Goal: Task Accomplishment & Management: Use online tool/utility

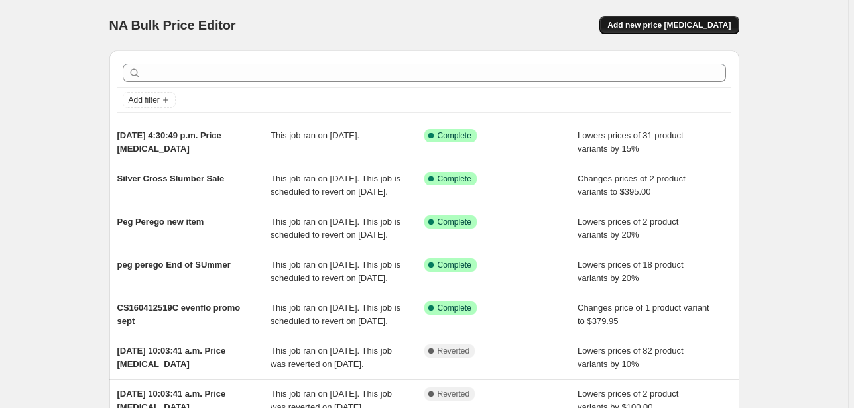
click at [665, 21] on span "Add new price [MEDICAL_DATA]" at bounding box center [668, 25] width 123 height 11
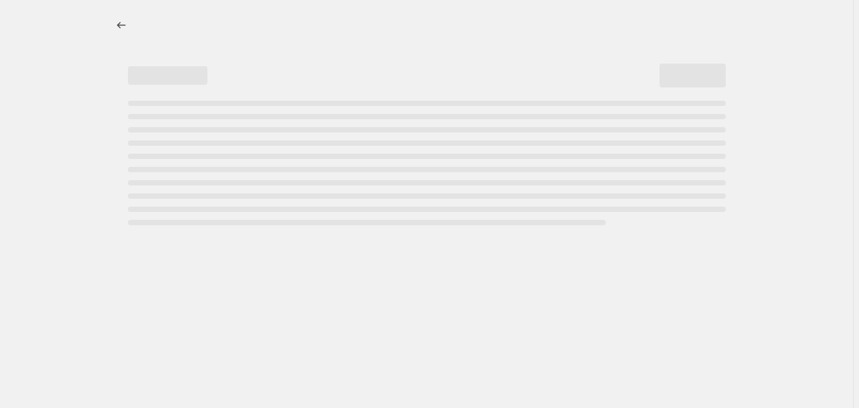
select select "percentage"
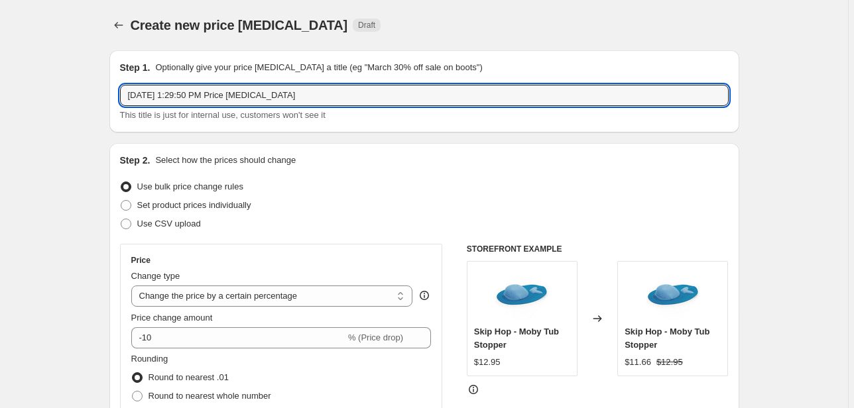
drag, startPoint x: 98, startPoint y: 97, endPoint x: 76, endPoint y: 97, distance: 21.9
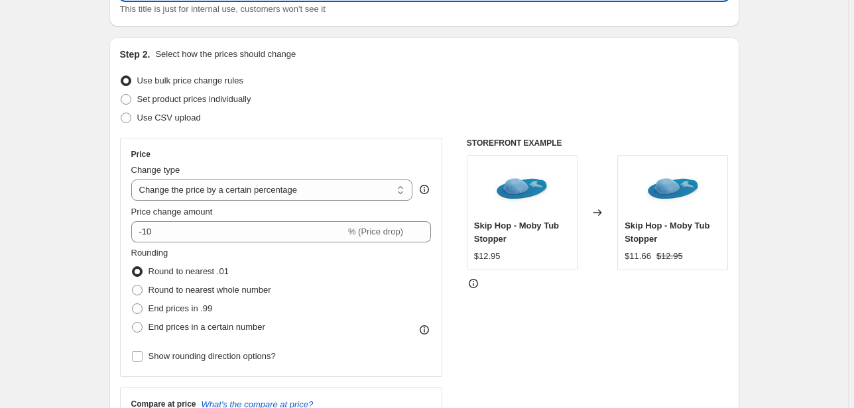
scroll to position [159, 0]
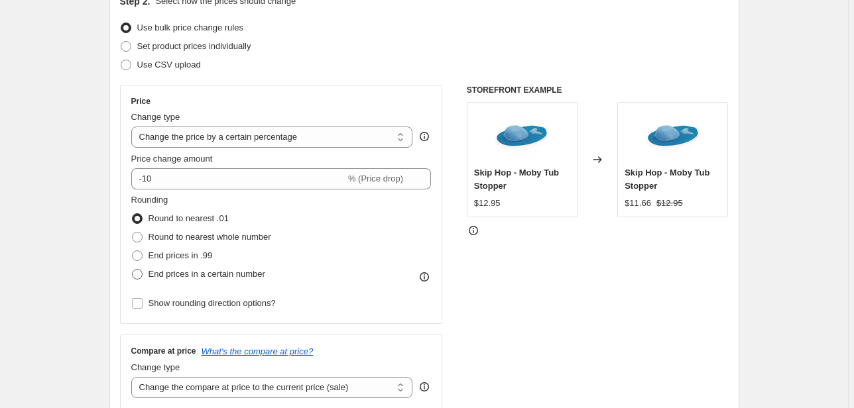
type input "Graco Items sale Sept"
click at [180, 275] on span "End prices in a certain number" at bounding box center [206, 274] width 117 height 10
click at [133, 270] on input "End prices in a certain number" at bounding box center [132, 269] width 1 height 1
radio input "true"
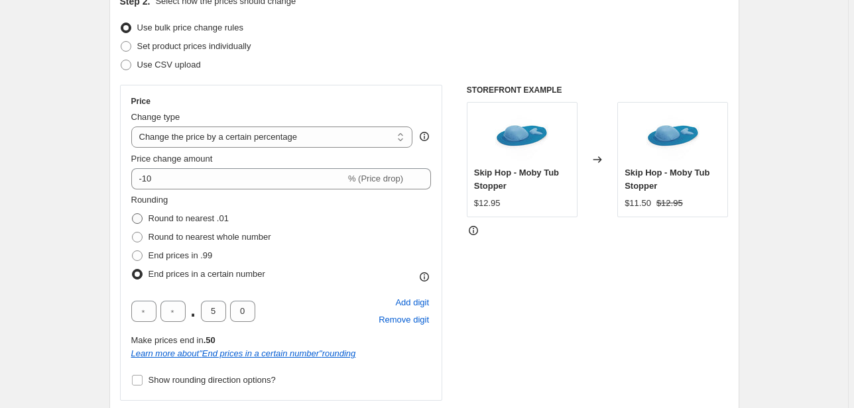
click at [179, 220] on span "Round to nearest .01" at bounding box center [188, 218] width 80 height 10
click at [133, 214] on input "Round to nearest .01" at bounding box center [132, 213] width 1 height 1
radio input "true"
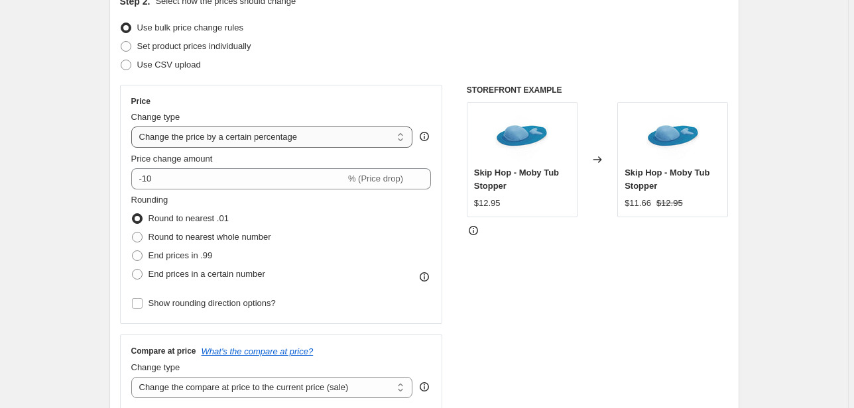
click at [241, 138] on select "Change the price to a certain amount Change the price by a certain amount Chang…" at bounding box center [272, 137] width 282 height 21
click at [225, 47] on span "Set product prices individually" at bounding box center [194, 46] width 114 height 10
click at [121, 42] on input "Set product prices individually" at bounding box center [121, 41] width 1 height 1
radio input "true"
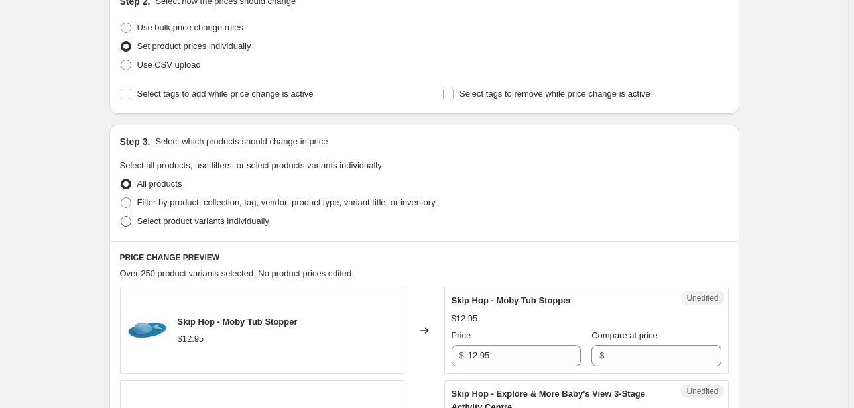
click at [192, 217] on span "Select product variants individually" at bounding box center [203, 221] width 132 height 10
click at [121, 217] on input "Select product variants individually" at bounding box center [121, 216] width 1 height 1
radio input "true"
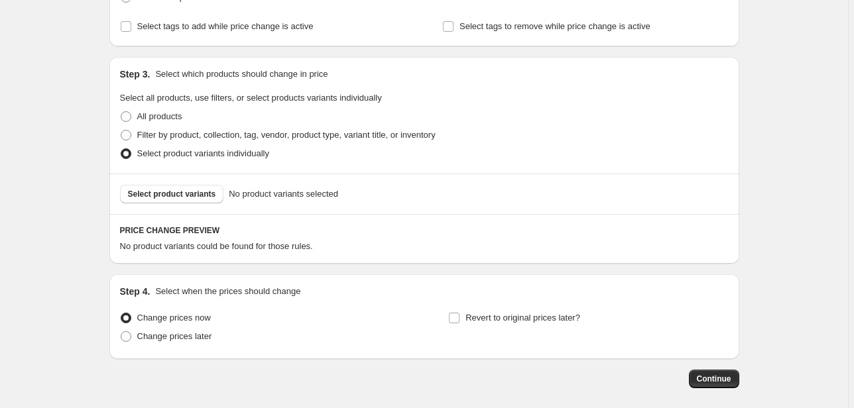
scroll to position [287, 0]
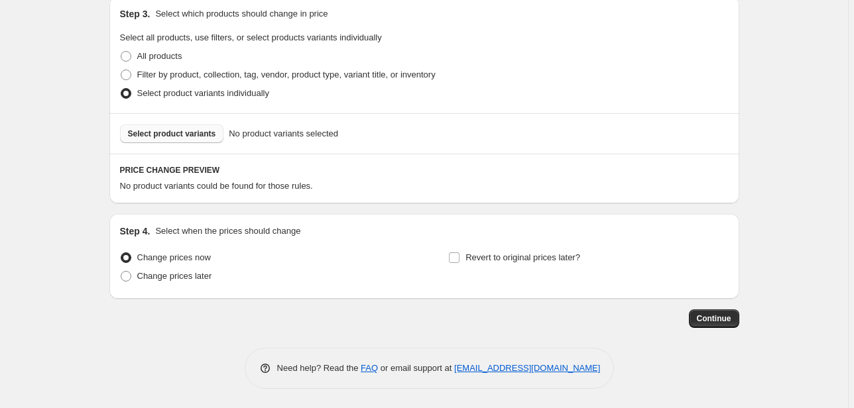
click at [180, 135] on span "Select product variants" at bounding box center [172, 134] width 88 height 11
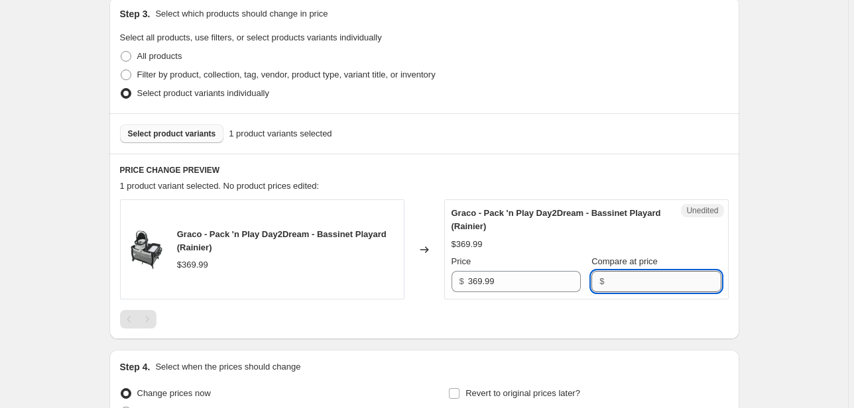
click at [612, 284] on input "Compare at price" at bounding box center [664, 281] width 113 height 21
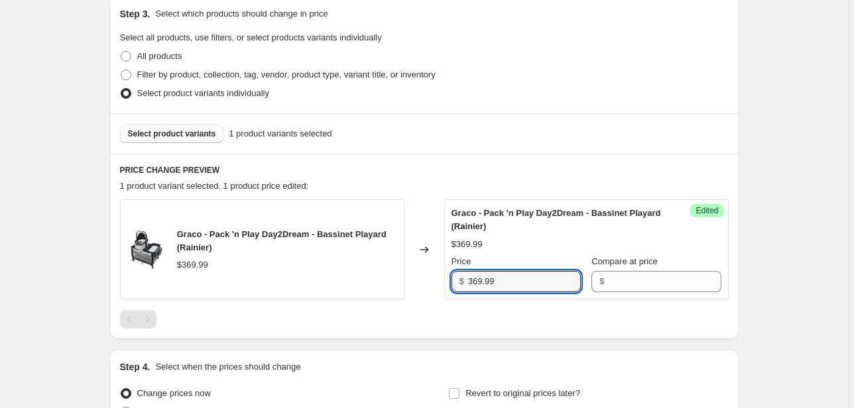
drag, startPoint x: 520, startPoint y: 284, endPoint x: 437, endPoint y: 285, distance: 82.9
click at [437, 285] on div "Graco - Pack 'n Play Day2Dream - Bassinet Playard (Rainier) $369.99 Changed to …" at bounding box center [424, 250] width 608 height 100
click at [630, 281] on input "Compare at price" at bounding box center [664, 281] width 113 height 21
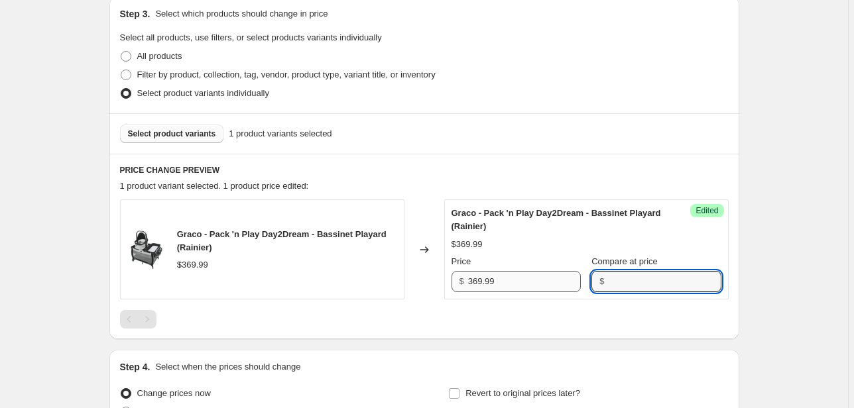
paste input "369.99"
type input "369.99"
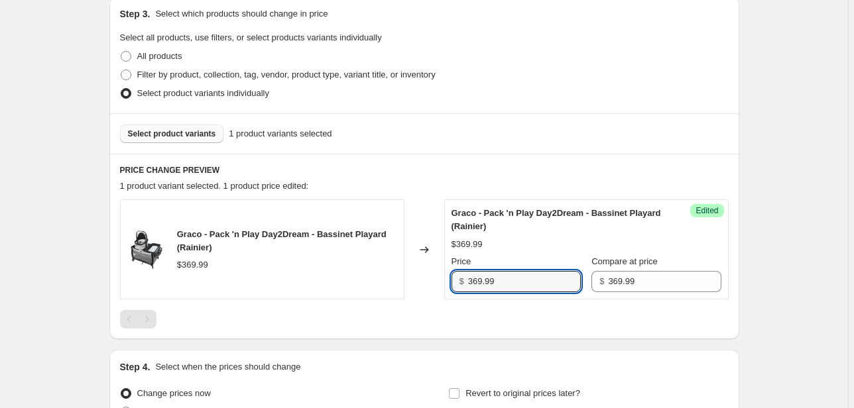
drag, startPoint x: 501, startPoint y: 286, endPoint x: 433, endPoint y: 284, distance: 68.3
click at [433, 284] on div "Graco - Pack 'n Play Day2Dream - Bassinet Playard (Rainier) $369.99 Changed to …" at bounding box center [424, 250] width 608 height 100
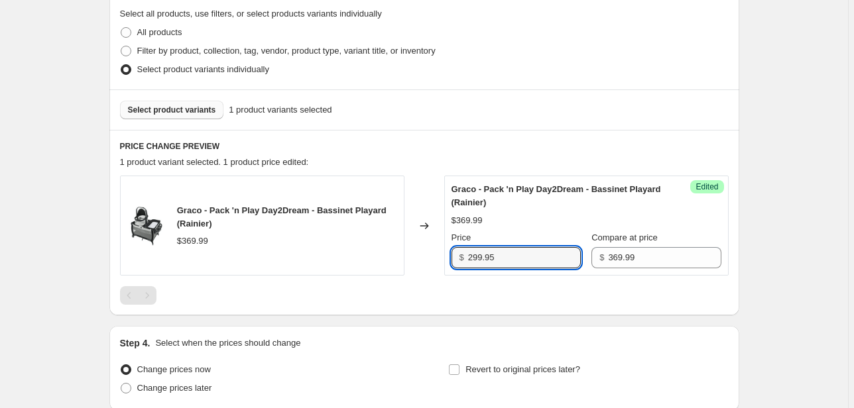
scroll to position [370, 0]
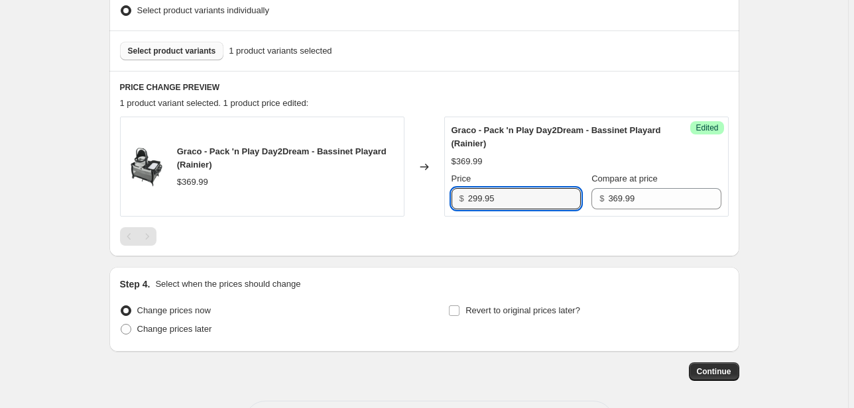
type input "299.95"
click at [188, 50] on span "Select product variants" at bounding box center [172, 51] width 88 height 11
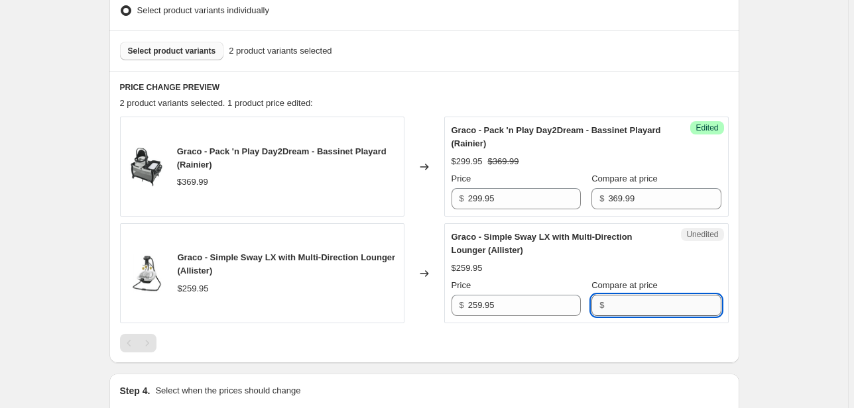
click at [627, 302] on input "Compare at price" at bounding box center [664, 305] width 113 height 21
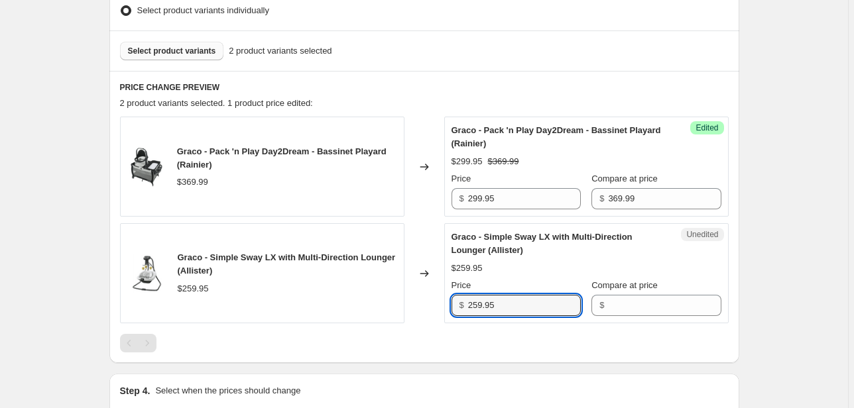
drag, startPoint x: 502, startPoint y: 304, endPoint x: 419, endPoint y: 302, distance: 83.5
click at [419, 302] on div "Graco - Simple Sway LX with Multi-Direction Lounger (Allister) $259.95 Changed …" at bounding box center [424, 273] width 608 height 100
click at [650, 297] on input "Compare at price" at bounding box center [664, 305] width 113 height 21
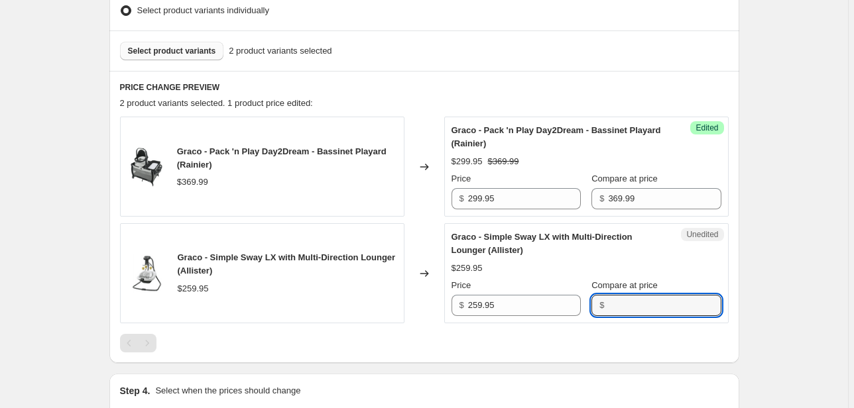
paste input "259.95"
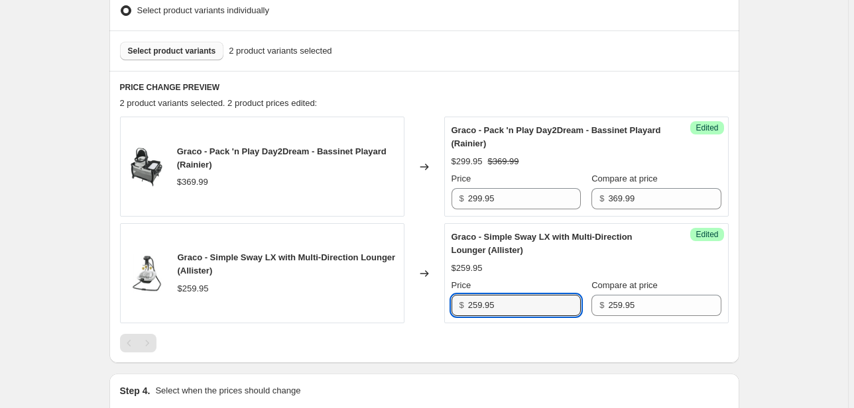
drag, startPoint x: 506, startPoint y: 304, endPoint x: 422, endPoint y: 302, distance: 84.9
click at [422, 302] on div "Graco - Simple Sway LX with Multi-Direction Lounger (Allister) $259.95 Changed …" at bounding box center [424, 273] width 608 height 100
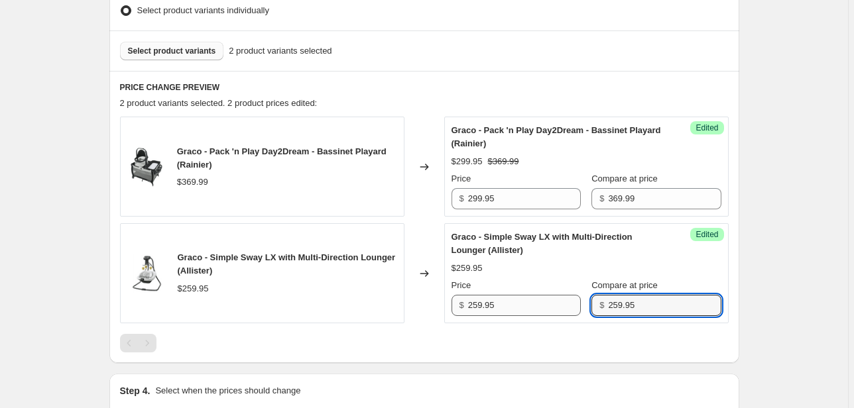
drag, startPoint x: 634, startPoint y: 305, endPoint x: 561, endPoint y: 304, distance: 72.3
click at [561, 304] on div "Price $ 259.95 Compare at price $ 259.95" at bounding box center [586, 297] width 270 height 37
type input "269.95"
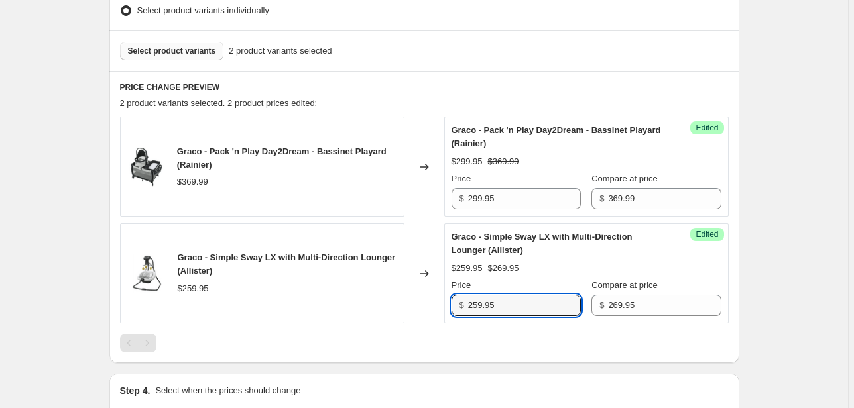
drag, startPoint x: 490, startPoint y: 304, endPoint x: 437, endPoint y: 303, distance: 53.0
click at [437, 303] on div "Graco - Simple Sway LX with Multi-Direction Lounger (Allister) $259.95 Changed …" at bounding box center [424, 273] width 608 height 100
type input "199.95"
click at [769, 302] on div "Create new price change job. This page is ready Create new price change job Dra…" at bounding box center [424, 99] width 848 height 939
click at [798, 304] on div "Create new price change job. This page is ready Create new price change job Dra…" at bounding box center [424, 99] width 848 height 939
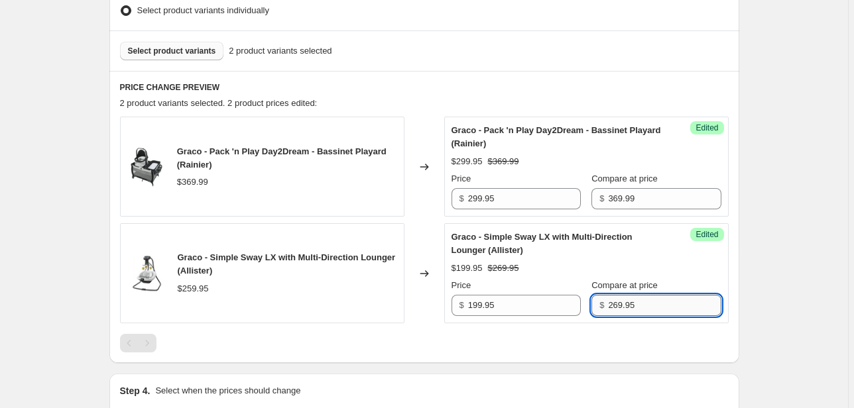
click at [639, 300] on input "269.95" at bounding box center [664, 305] width 113 height 21
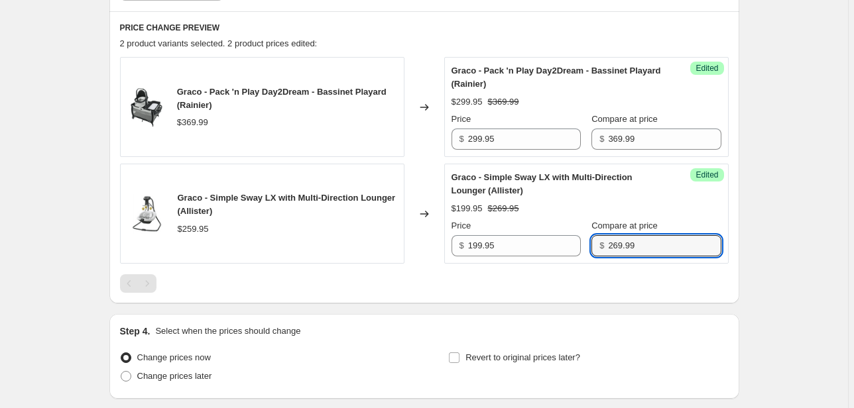
scroll to position [476, 0]
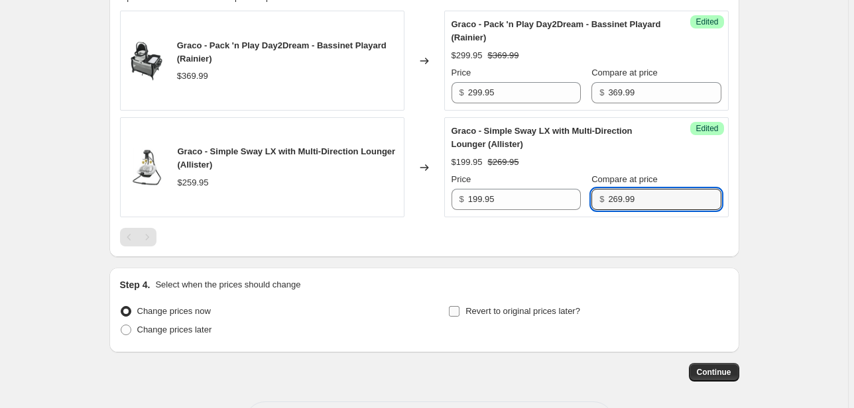
type input "269.99"
click at [544, 311] on span "Revert to original prices later?" at bounding box center [522, 311] width 115 height 10
click at [459, 311] on input "Revert to original prices later?" at bounding box center [454, 311] width 11 height 11
checkbox input "true"
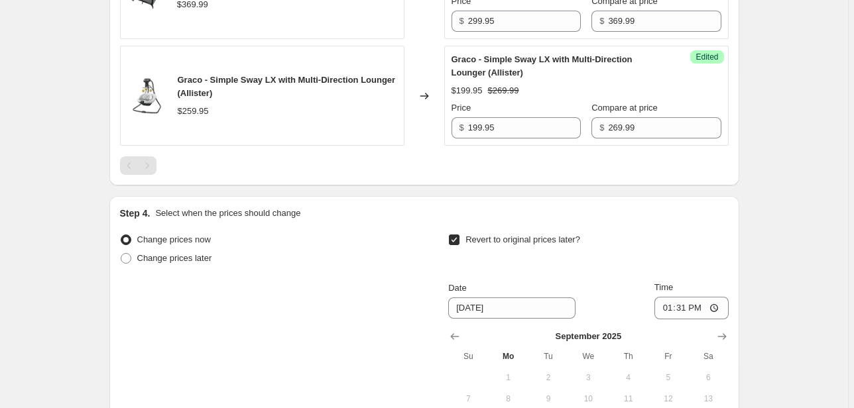
scroll to position [635, 0]
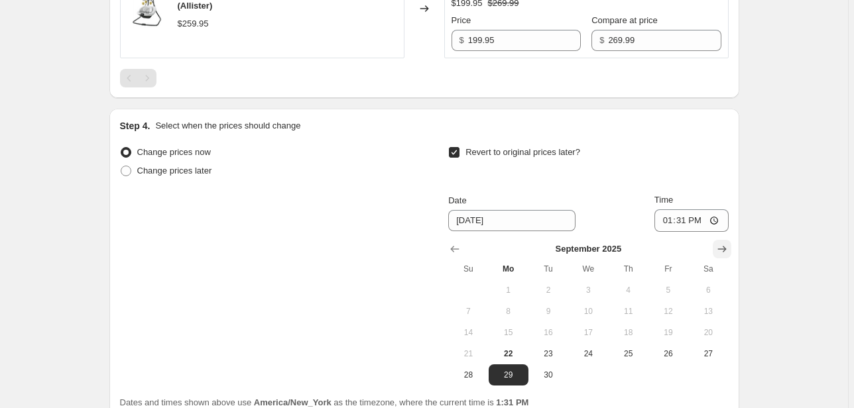
click at [720, 249] on icon "Show next month, October 2025" at bounding box center [721, 249] width 13 height 13
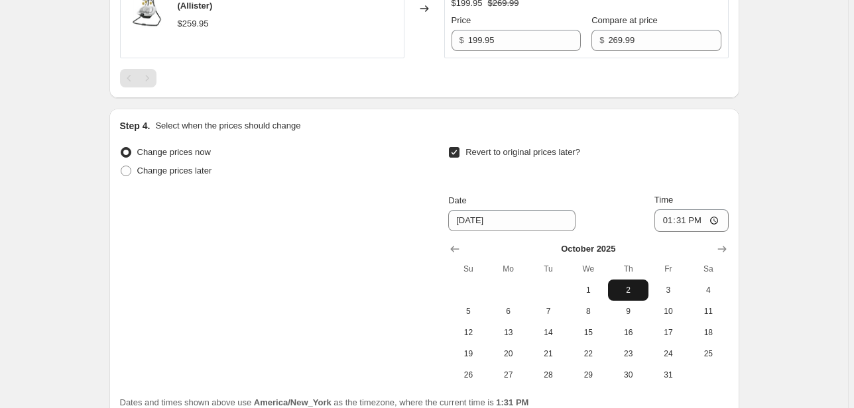
click at [632, 289] on span "2" at bounding box center [627, 290] width 29 height 11
type input "10/2/2025"
click at [660, 219] on input "13:31" at bounding box center [691, 220] width 74 height 23
type input "23:59"
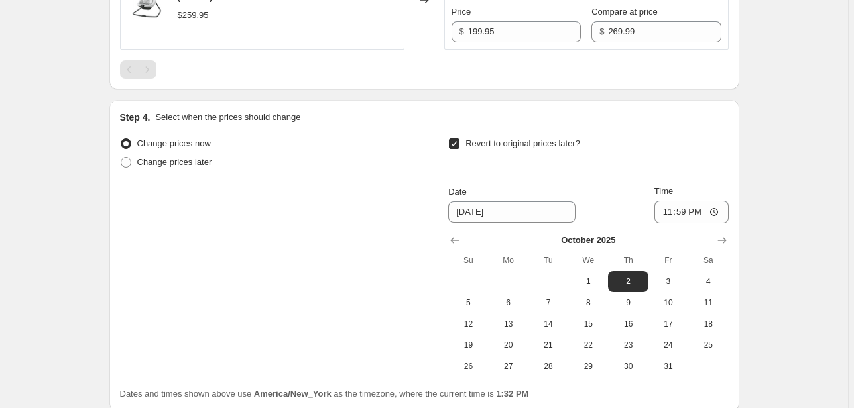
scroll to position [742, 0]
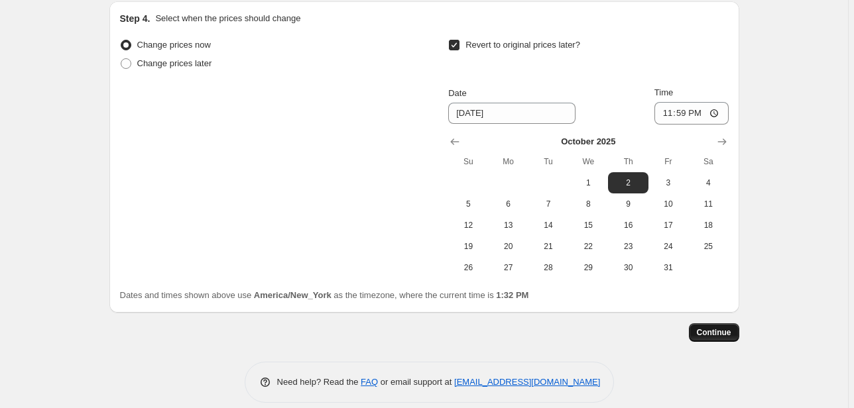
click at [709, 339] on button "Continue" at bounding box center [714, 332] width 50 height 19
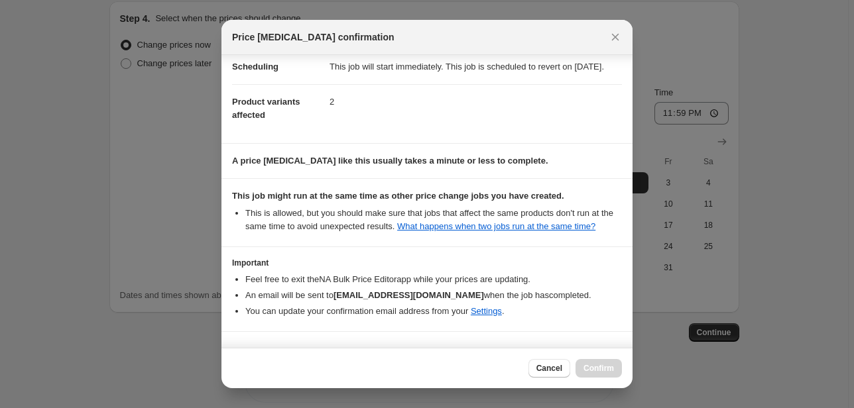
scroll to position [78, 0]
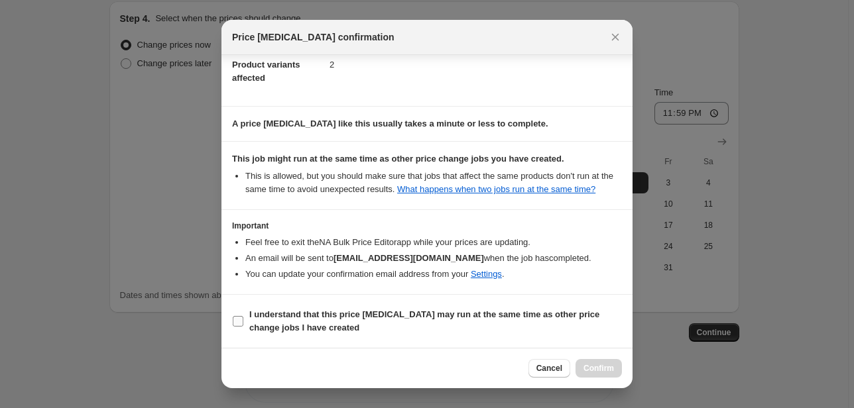
click at [433, 318] on b "I understand that this price change job may run at the same time as other price…" at bounding box center [424, 321] width 350 height 23
click at [243, 318] on input "I understand that this price change job may run at the same time as other price…" at bounding box center [238, 321] width 11 height 11
checkbox input "true"
click at [607, 367] on span "Confirm" at bounding box center [598, 368] width 30 height 11
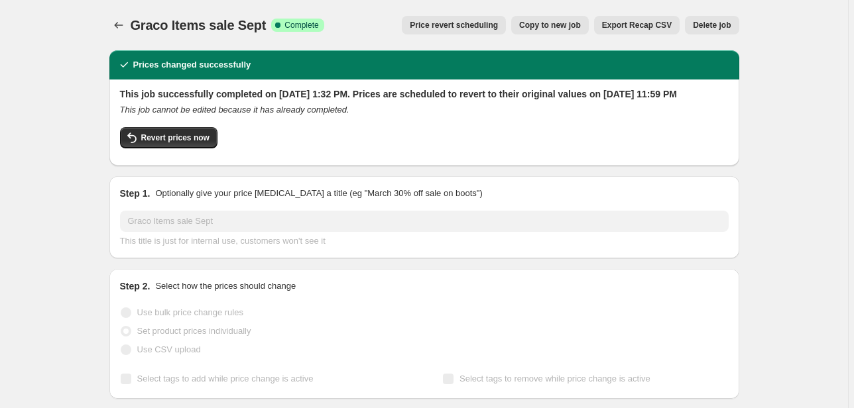
click at [130, 19] on div at bounding box center [119, 25] width 21 height 19
click at [125, 34] on div "Graco Items sale Sept. This page is ready Graco Items sale Sept Success Complet…" at bounding box center [424, 25] width 630 height 50
click at [122, 21] on icon "Price change jobs" at bounding box center [118, 25] width 13 height 13
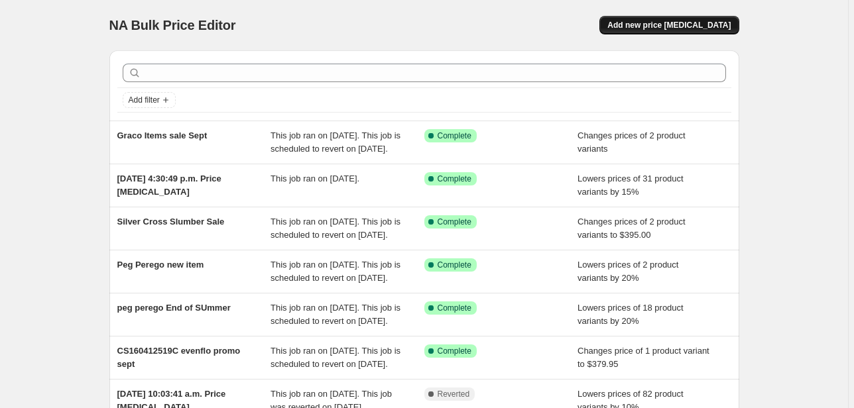
click at [718, 22] on span "Add new price change job" at bounding box center [668, 25] width 123 height 11
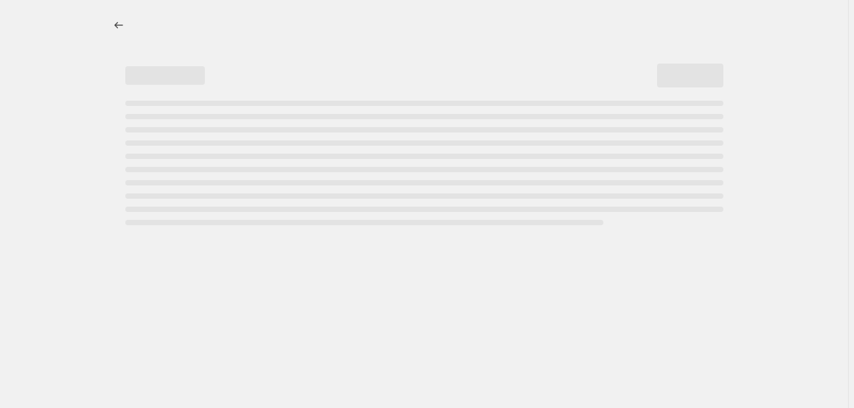
select select "percentage"
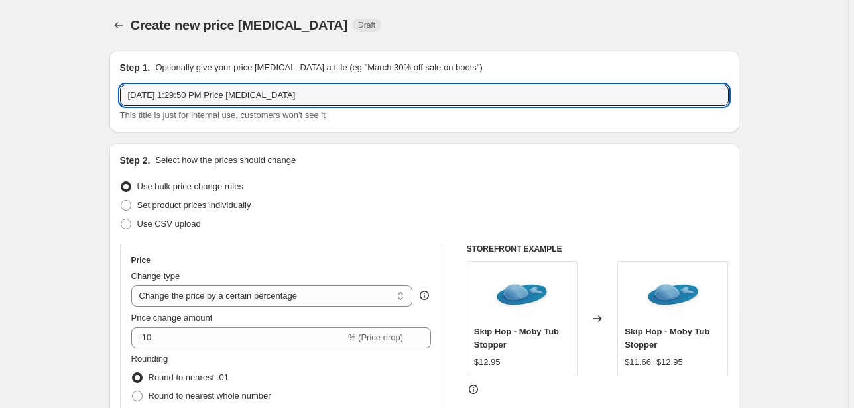
drag, startPoint x: 212, startPoint y: 82, endPoint x: -60, endPoint y: 57, distance: 273.6
click at [0, 57] on html "Home Settings Plans Skip to content Create new price change job. This page is r…" at bounding box center [427, 204] width 854 height 408
type input "Graco October promo"
click at [284, 299] on select "Change the price to a certain amount Change the price by a certain amount Chang…" at bounding box center [272, 296] width 282 height 21
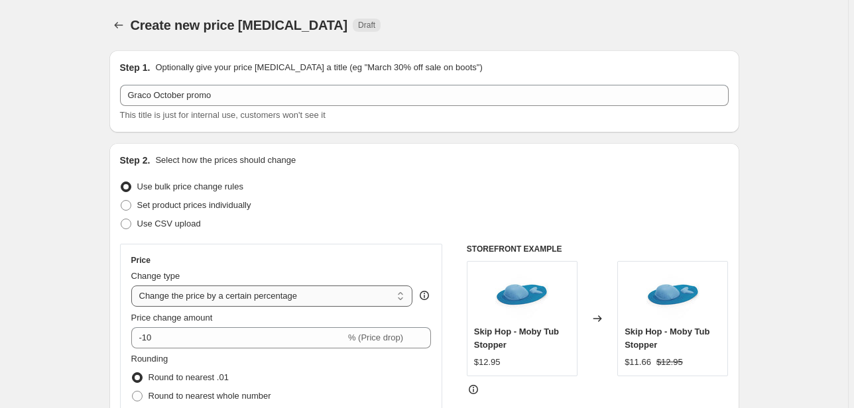
select select "to"
click at [133, 286] on select "Change the price to a certain amount Change the price by a certain amount Chang…" at bounding box center [272, 296] width 282 height 21
type input "80.00"
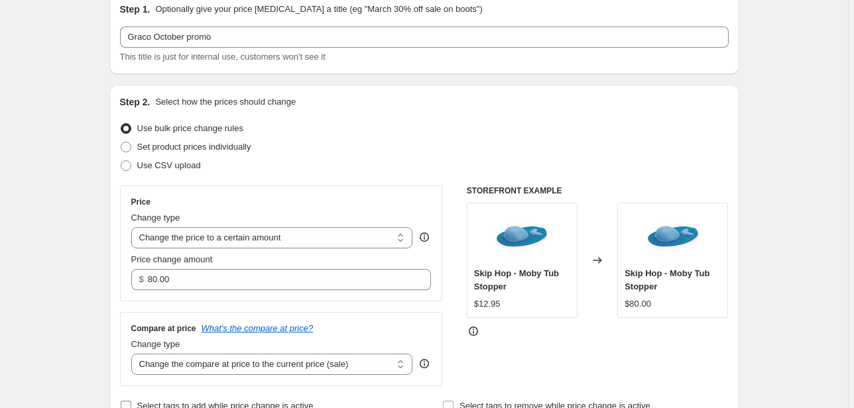
scroll to position [159, 0]
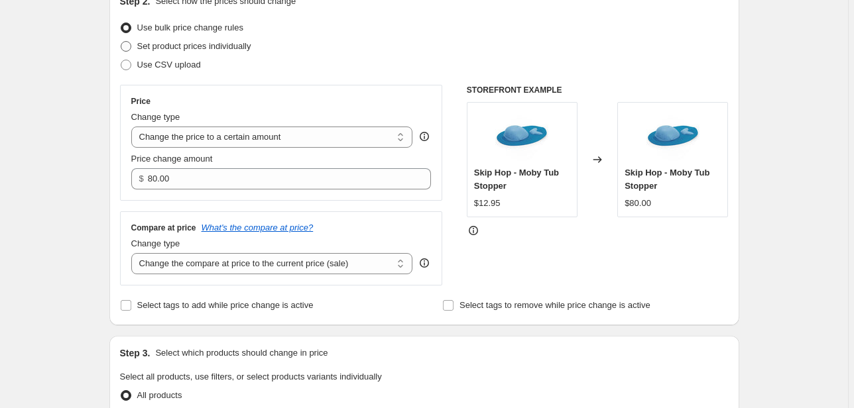
click at [160, 50] on span "Set product prices individually" at bounding box center [194, 46] width 114 height 10
click at [121, 42] on input "Set product prices individually" at bounding box center [121, 41] width 1 height 1
radio input "true"
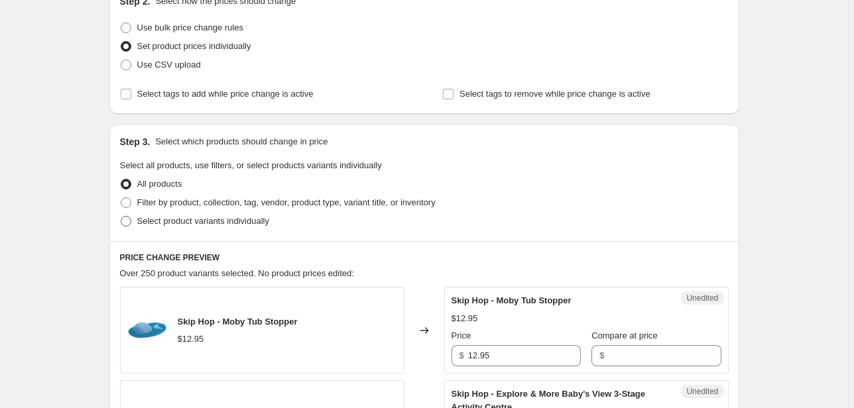
click at [225, 221] on span "Select product variants individually" at bounding box center [203, 221] width 132 height 10
click at [121, 217] on input "Select product variants individually" at bounding box center [121, 216] width 1 height 1
radio input "true"
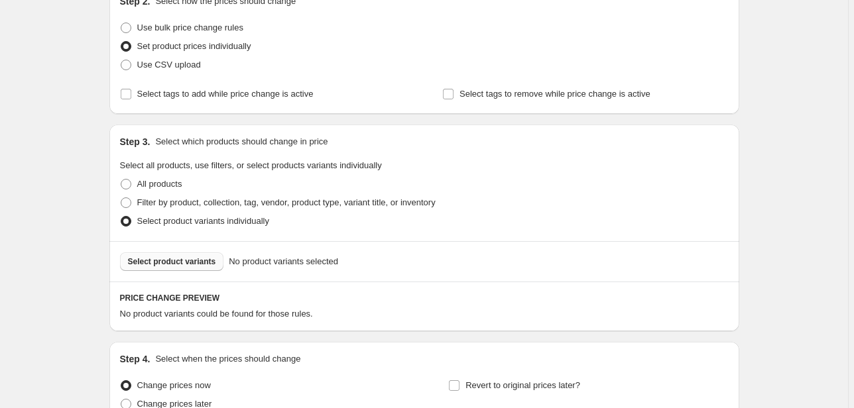
click at [175, 256] on button "Select product variants" at bounding box center [172, 262] width 104 height 19
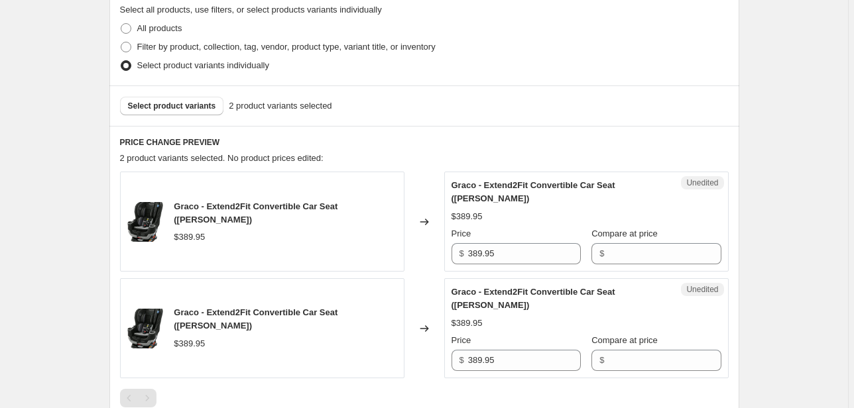
scroll to position [424, 0]
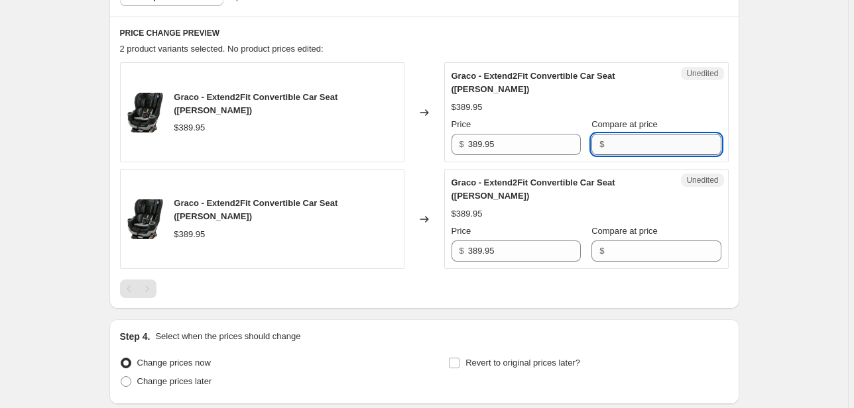
click at [631, 134] on input "Compare at price" at bounding box center [664, 144] width 113 height 21
drag, startPoint x: 668, startPoint y: 133, endPoint x: 601, endPoint y: 128, distance: 67.8
click at [608, 134] on input "419.99" at bounding box center [664, 144] width 113 height 21
click at [639, 134] on input "419.99" at bounding box center [664, 144] width 113 height 21
drag, startPoint x: 660, startPoint y: 133, endPoint x: 575, endPoint y: 131, distance: 85.5
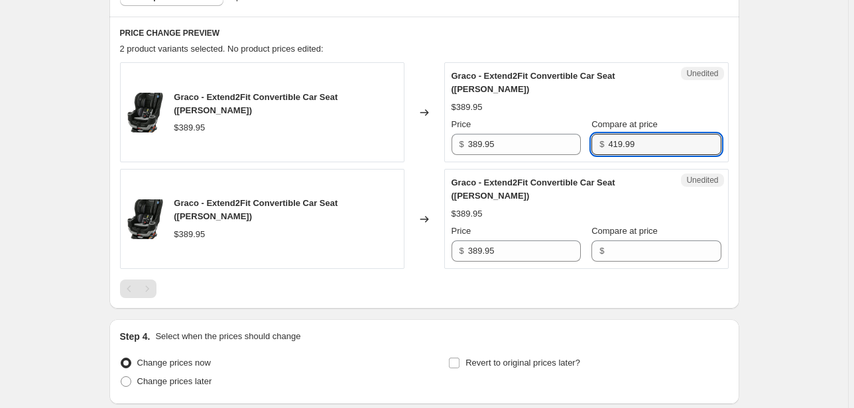
click at [575, 131] on div "Price $ 389.95 Compare at price $ 419.99" at bounding box center [586, 136] width 270 height 37
type input "419.99"
click at [618, 241] on input "Compare at price" at bounding box center [664, 251] width 113 height 21
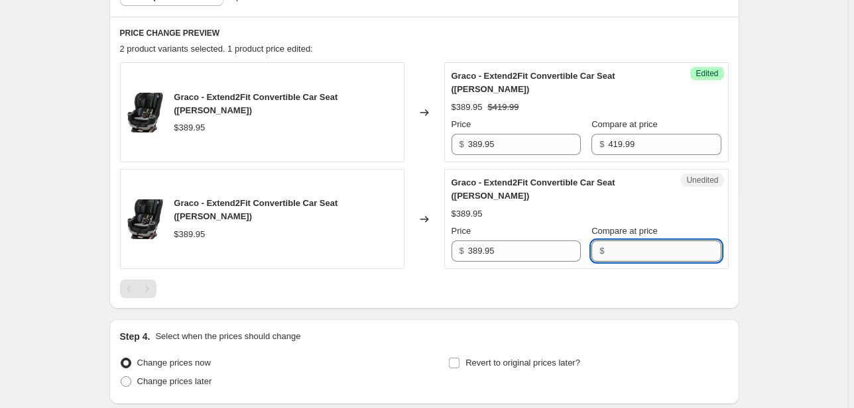
paste input "419.99"
type input "419.99"
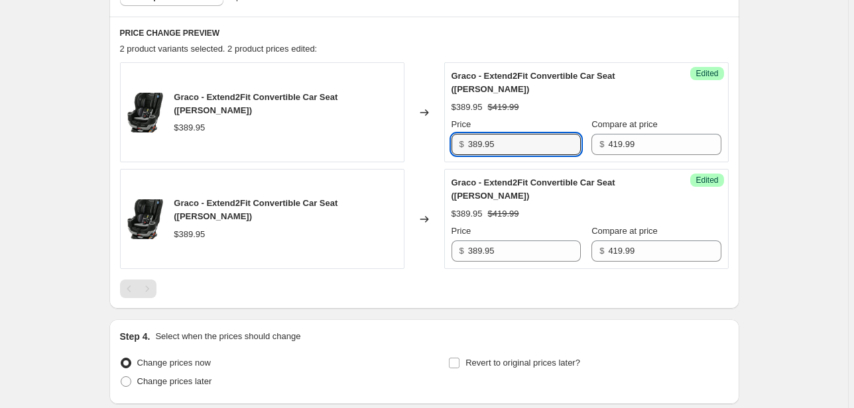
drag, startPoint x: 422, startPoint y: 125, endPoint x: 414, endPoint y: 125, distance: 8.0
click at [414, 125] on div "Graco - Extend2Fit Convertible Car Seat (Titus) $389.95 Changed to Success Edit…" at bounding box center [424, 112] width 608 height 100
type input "299.95"
drag, startPoint x: 508, startPoint y: 232, endPoint x: 410, endPoint y: 232, distance: 98.1
click at [410, 232] on div "Graco - Extend2Fit Convertible Car Seat (Carter) $389.95 Changed to Success Edi…" at bounding box center [424, 219] width 608 height 100
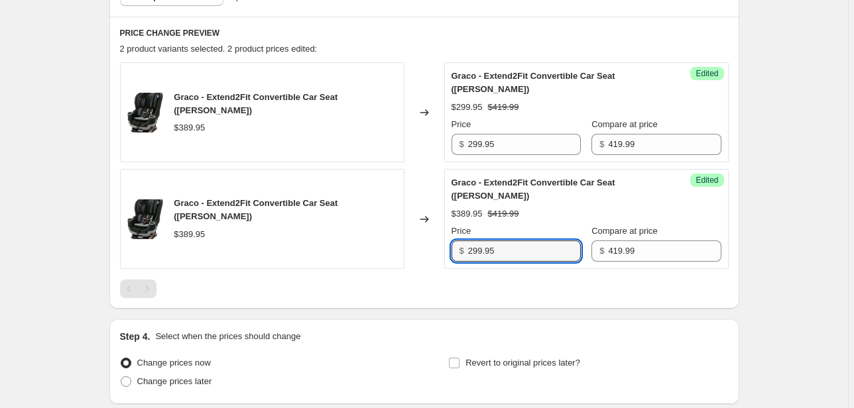
type input "299.95"
click at [739, 205] on div "PRICE CHANGE PREVIEW 2 product variants selected. 2 product prices edited: Grac…" at bounding box center [424, 163] width 630 height 292
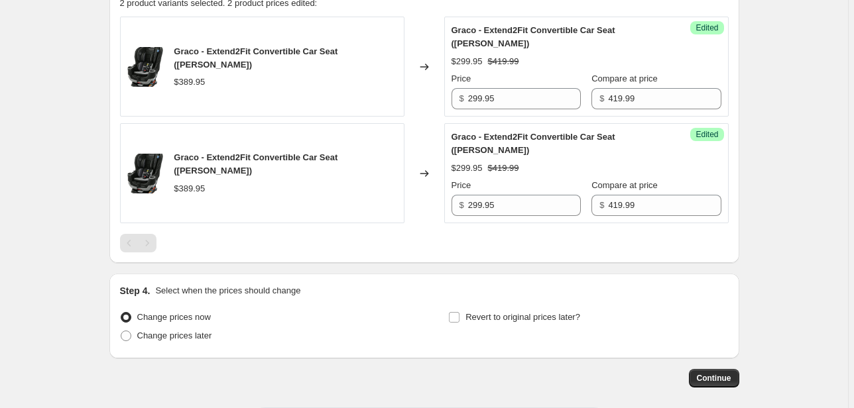
scroll to position [516, 0]
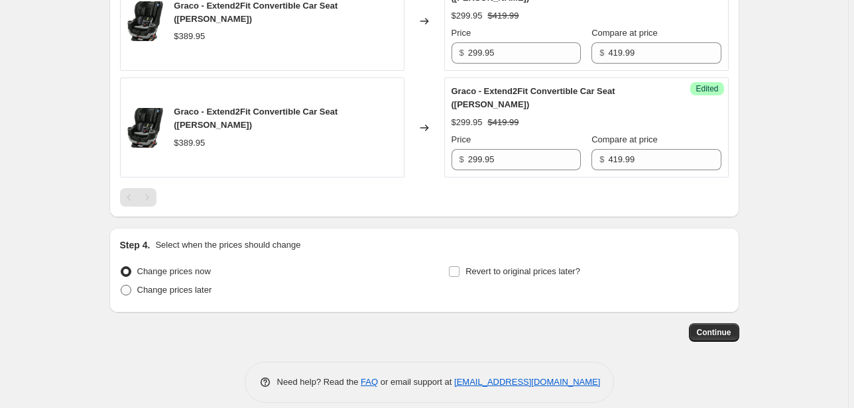
drag, startPoint x: 166, startPoint y: 278, endPoint x: 172, endPoint y: 272, distance: 8.0
click at [166, 285] on span "Change prices later" at bounding box center [174, 290] width 75 height 10
click at [121, 285] on input "Change prices later" at bounding box center [121, 285] width 1 height 1
radio input "true"
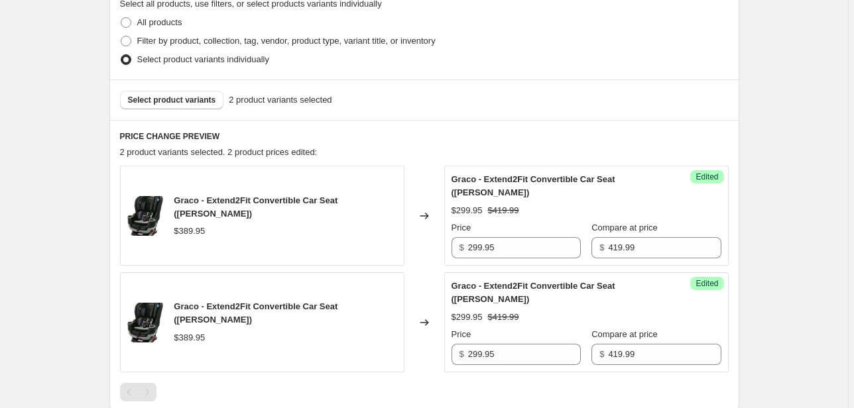
scroll to position [318, 0]
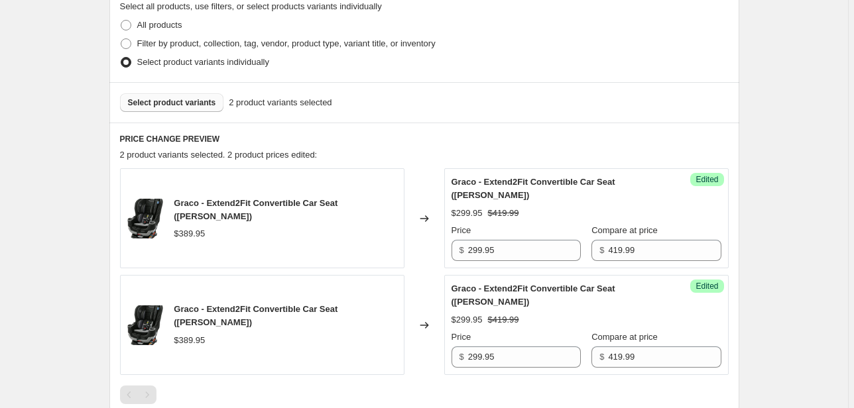
click at [184, 101] on span "Select product variants" at bounding box center [172, 102] width 88 height 11
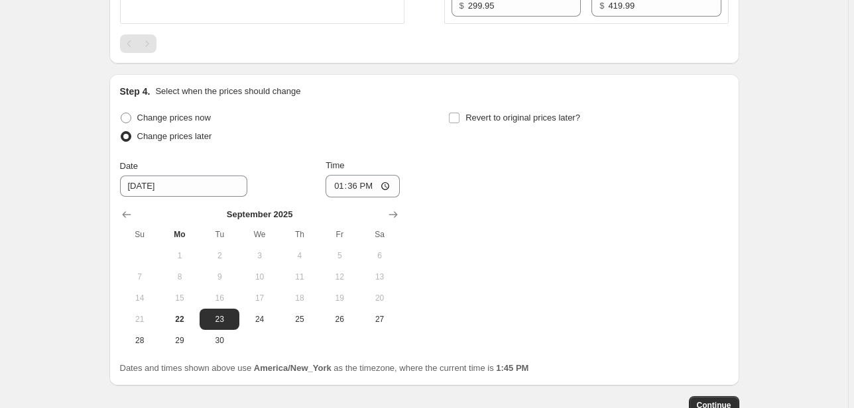
scroll to position [742, 0]
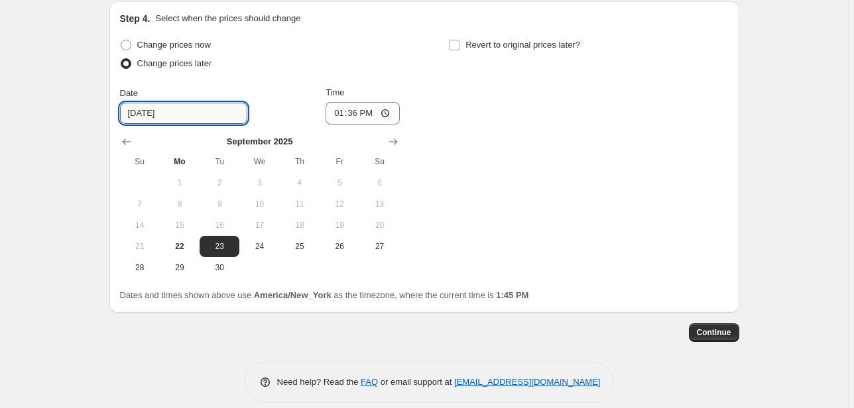
click at [159, 103] on input "9/23/2025" at bounding box center [183, 113] width 127 height 21
click at [196, 103] on input "9/23/2025" at bounding box center [183, 113] width 127 height 21
click at [390, 135] on icon "Show next month, October 2025" at bounding box center [392, 141] width 13 height 13
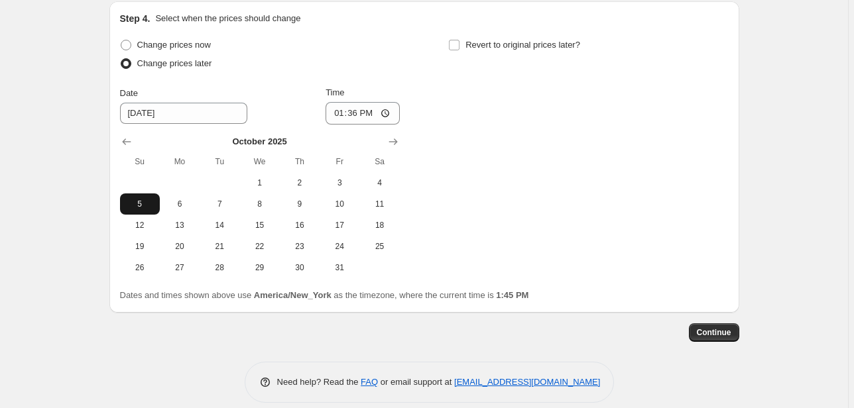
click at [148, 199] on span "5" at bounding box center [139, 204] width 29 height 11
type input "10/5/2025"
click at [341, 102] on input "13:36" at bounding box center [362, 113] width 74 height 23
type input "00:00"
click at [507, 40] on span "Revert to original prices later?" at bounding box center [522, 45] width 115 height 10
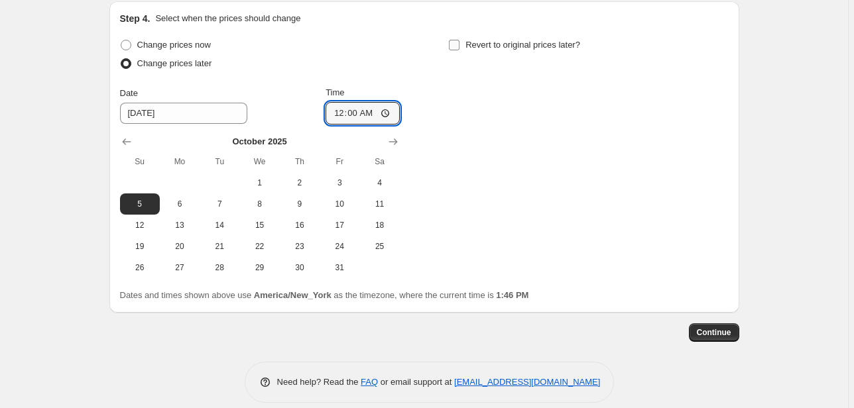
click at [459, 40] on input "Revert to original prices later?" at bounding box center [454, 45] width 11 height 11
checkbox input "true"
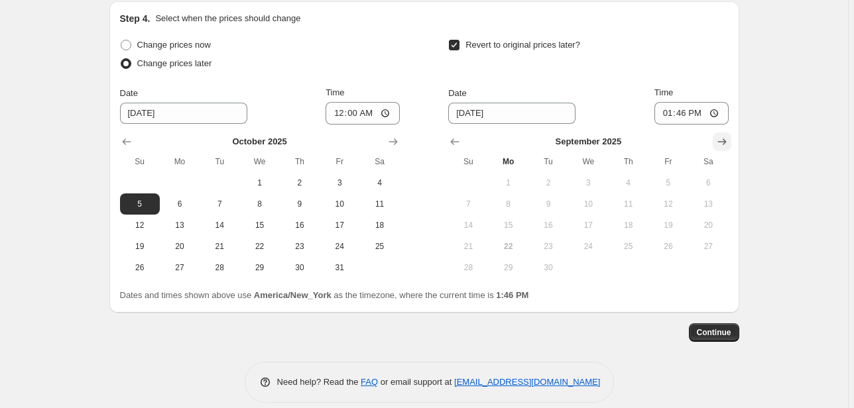
click at [728, 135] on icon "Show next month, October 2025" at bounding box center [721, 141] width 13 height 13
click at [702, 199] on span "11" at bounding box center [707, 204] width 29 height 11
type input "10/11/2025"
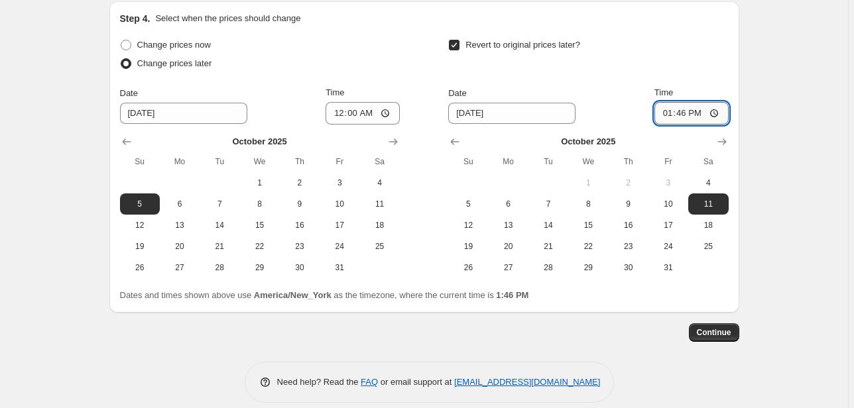
click at [671, 102] on input "13:46" at bounding box center [691, 113] width 74 height 23
type input "23:59"
click at [721, 327] on span "Continue" at bounding box center [714, 332] width 34 height 11
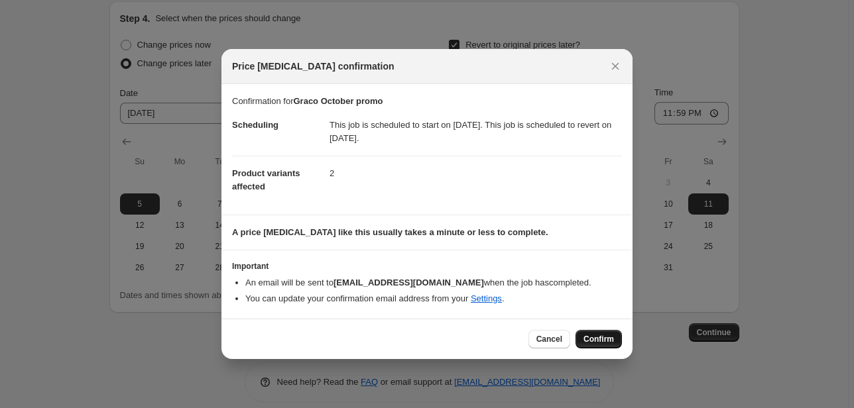
click at [596, 336] on span "Confirm" at bounding box center [598, 339] width 30 height 11
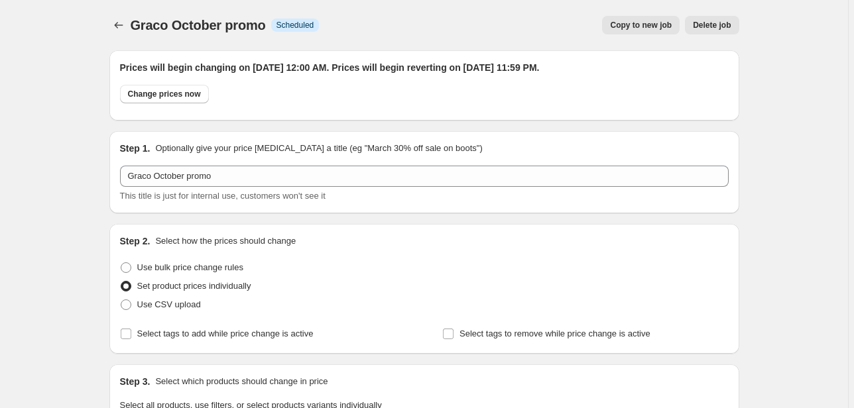
click at [121, 15] on div "Graco October promo. This page is ready Graco October promo Info Scheduled Copy…" at bounding box center [424, 25] width 630 height 50
click at [123, 21] on icon "Price change jobs" at bounding box center [118, 25] width 13 height 13
